Goal: Navigation & Orientation: Find specific page/section

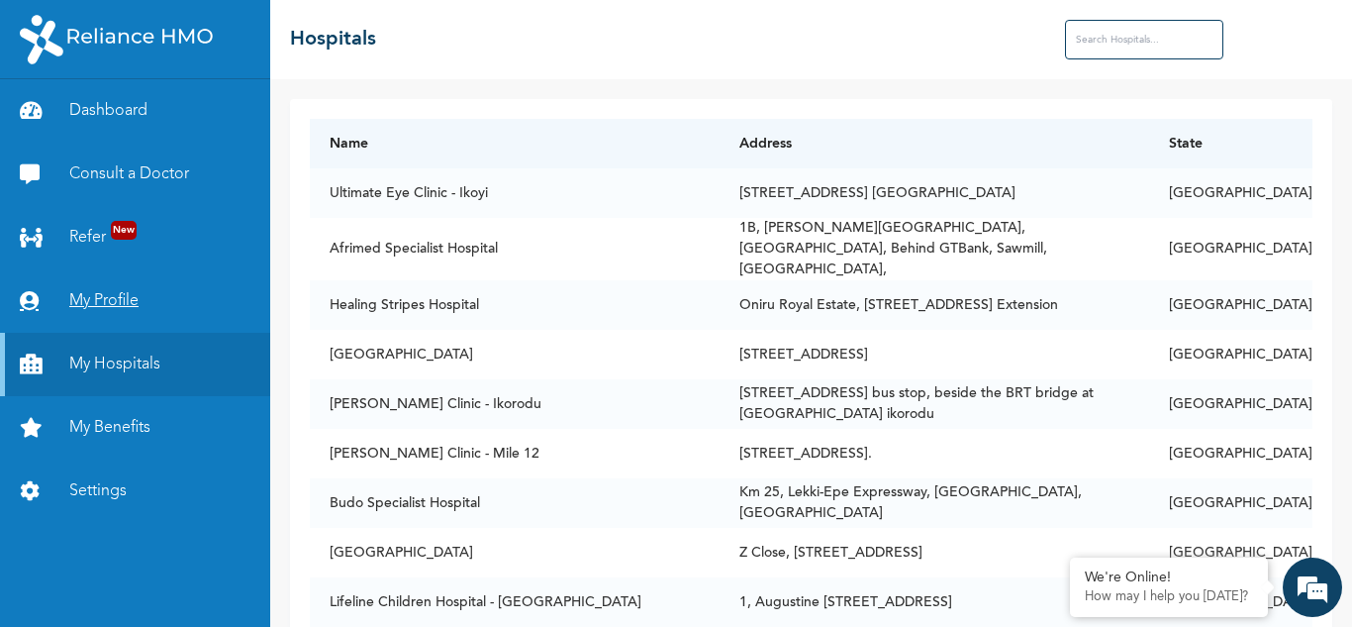
click at [95, 306] on link "My Profile" at bounding box center [135, 300] width 270 height 63
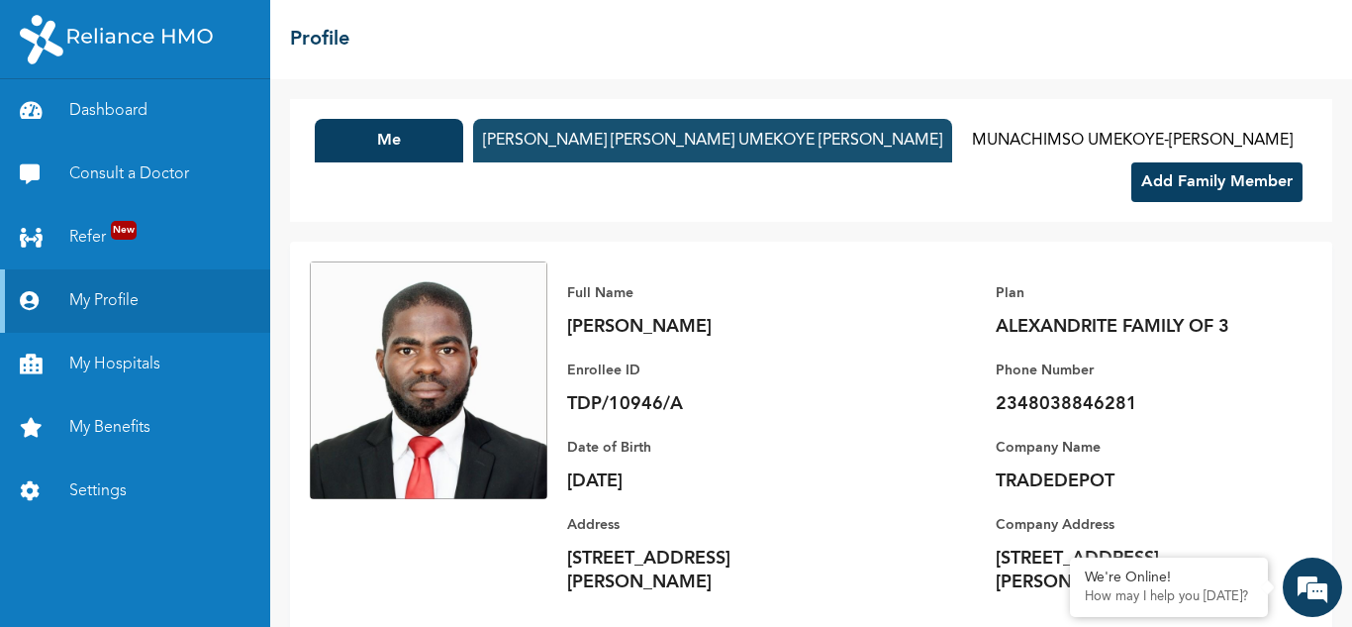
click at [844, 144] on button "[PERSON_NAME] [PERSON_NAME] UMEKOYE [PERSON_NAME]" at bounding box center [712, 141] width 479 height 44
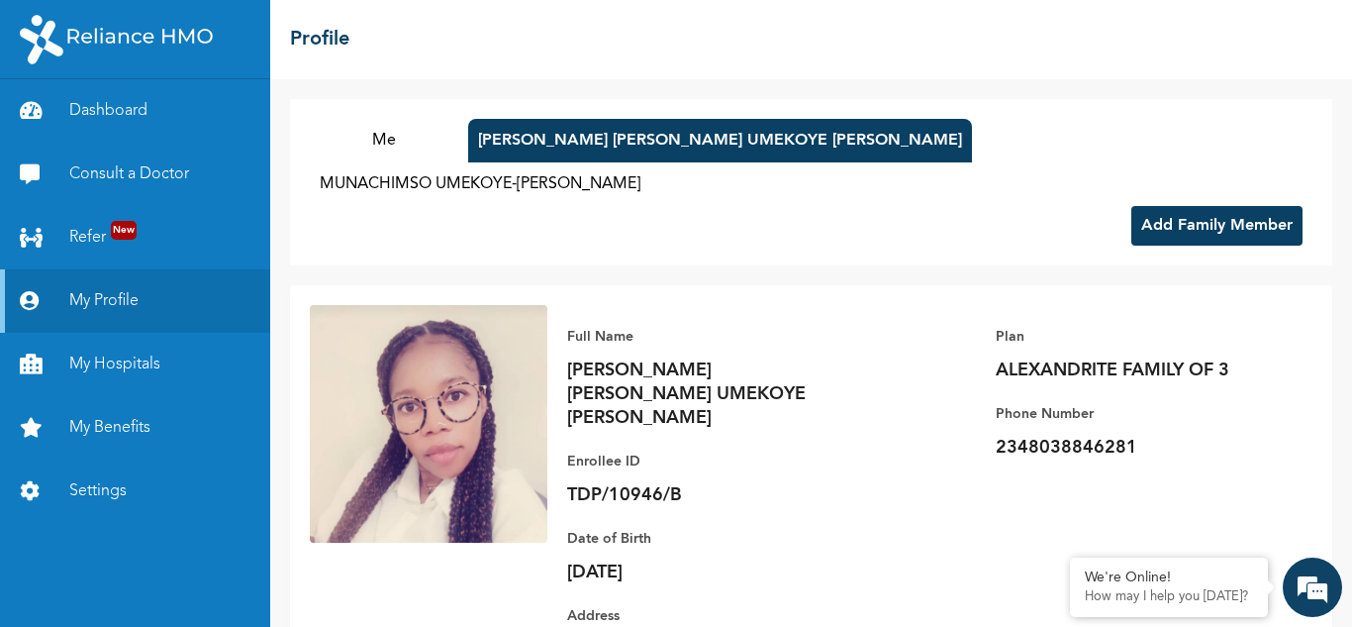
scroll to position [47, 0]
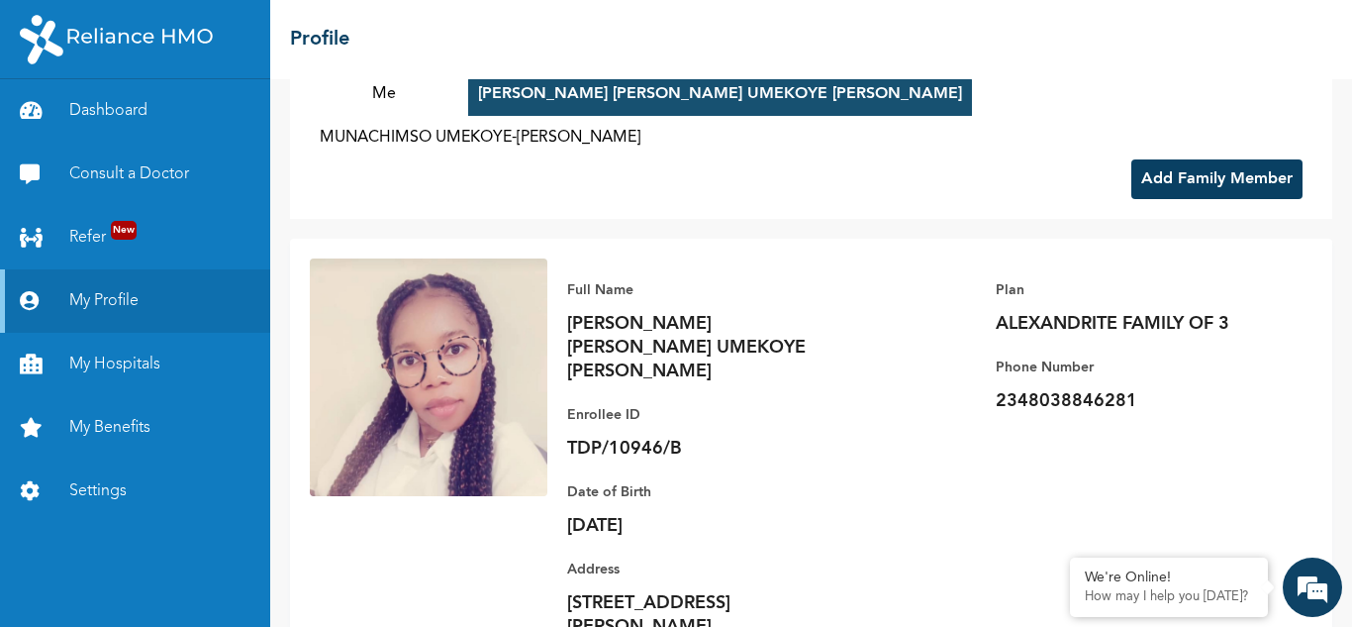
click at [722, 87] on button "[PERSON_NAME] [PERSON_NAME] UMEKOYE [PERSON_NAME]" at bounding box center [720, 94] width 504 height 44
click at [822, 103] on button "[PERSON_NAME] [PERSON_NAME] UMEKOYE [PERSON_NAME]" at bounding box center [720, 94] width 504 height 44
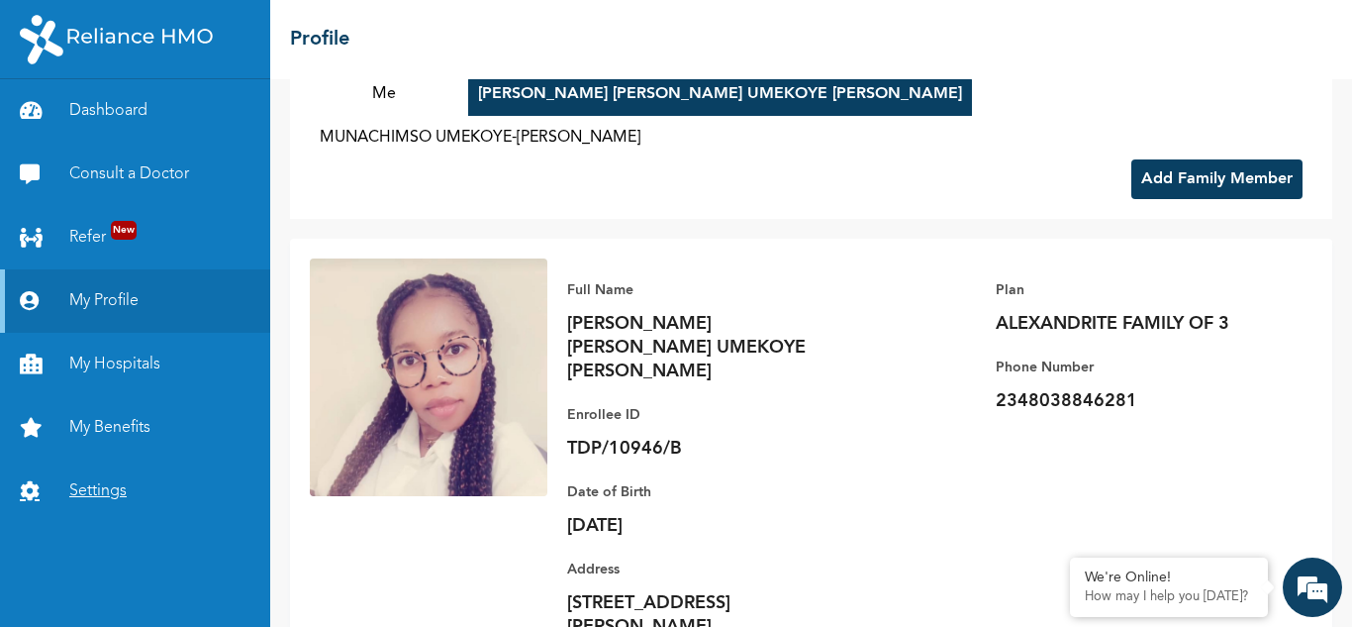
click at [89, 495] on link "Settings" at bounding box center [135, 490] width 270 height 63
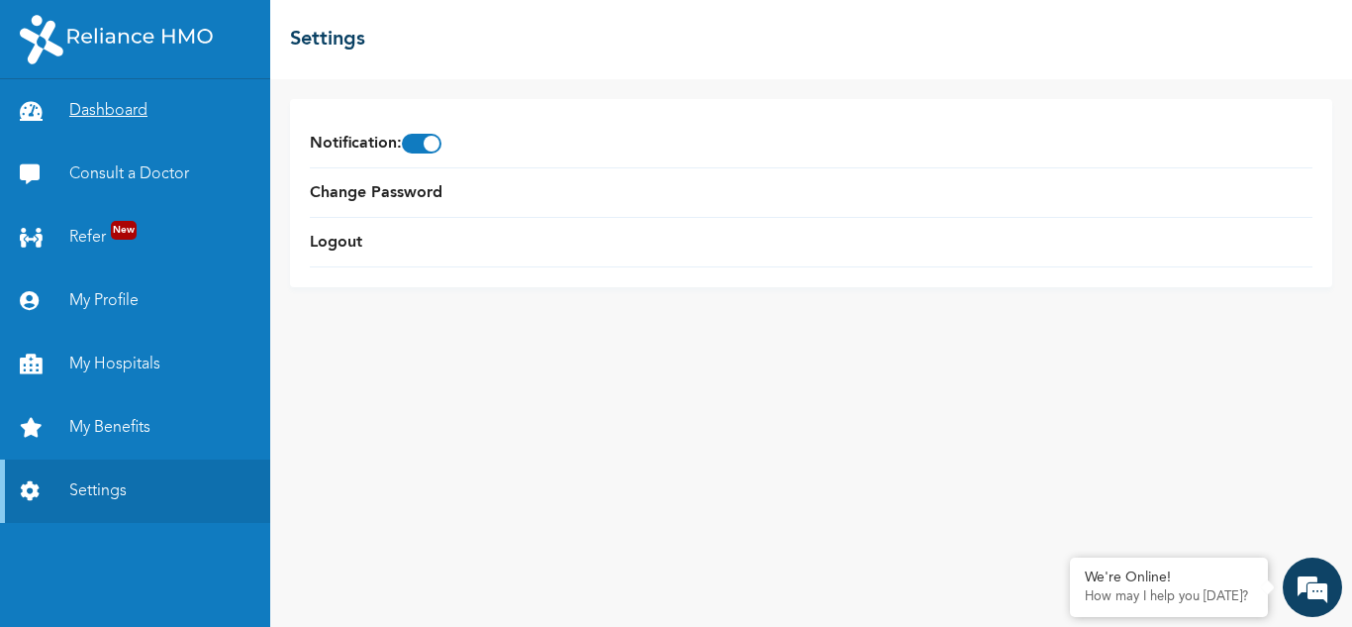
click at [135, 112] on link "Dashboard" at bounding box center [135, 110] width 270 height 63
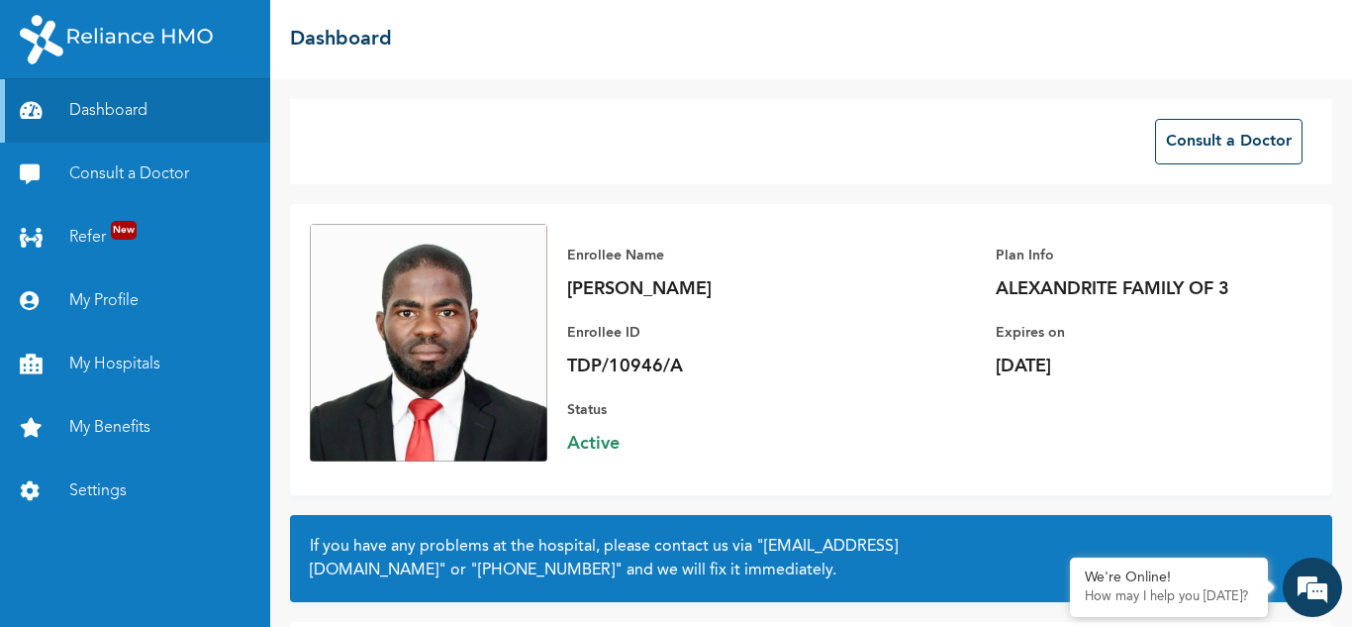
scroll to position [153, 0]
